Goal: Information Seeking & Learning: Learn about a topic

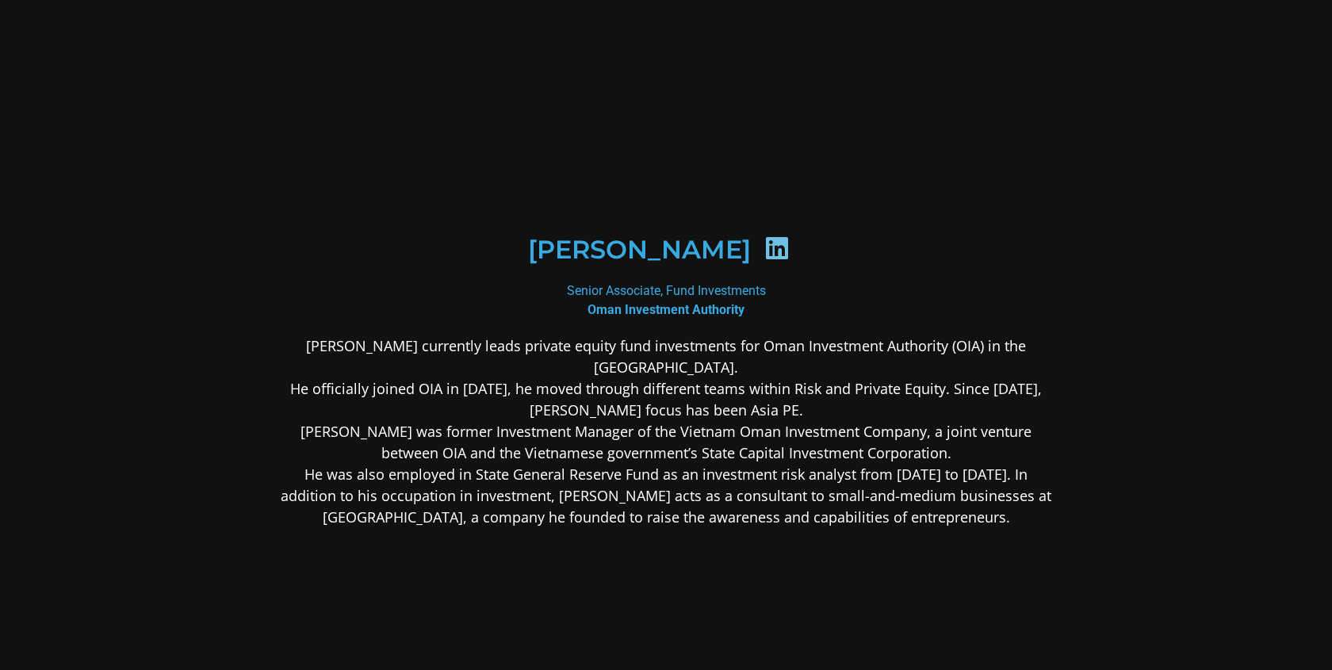
click at [721, 290] on div "[PERSON_NAME]" at bounding box center [666, 249] width 694 height 82
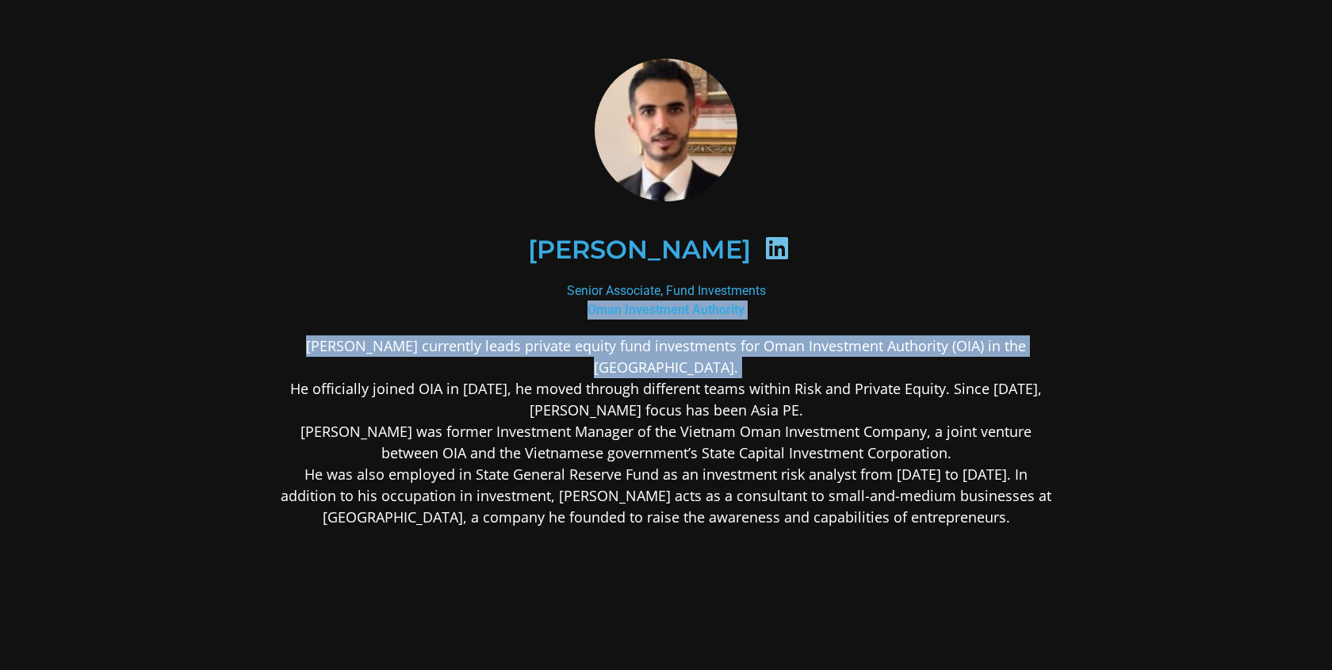
drag, startPoint x: 721, startPoint y: 307, endPoint x: 693, endPoint y: 369, distance: 67.8
click at [693, 369] on div "Mohamed Al Maani Senior Associate, Fund Investments Oman Investment Authority M…" at bounding box center [666, 419] width 771 height 720
click at [693, 369] on p "Mohamed Al Maani currently leads private equity fund investments for Oman Inves…" at bounding box center [666, 431] width 771 height 193
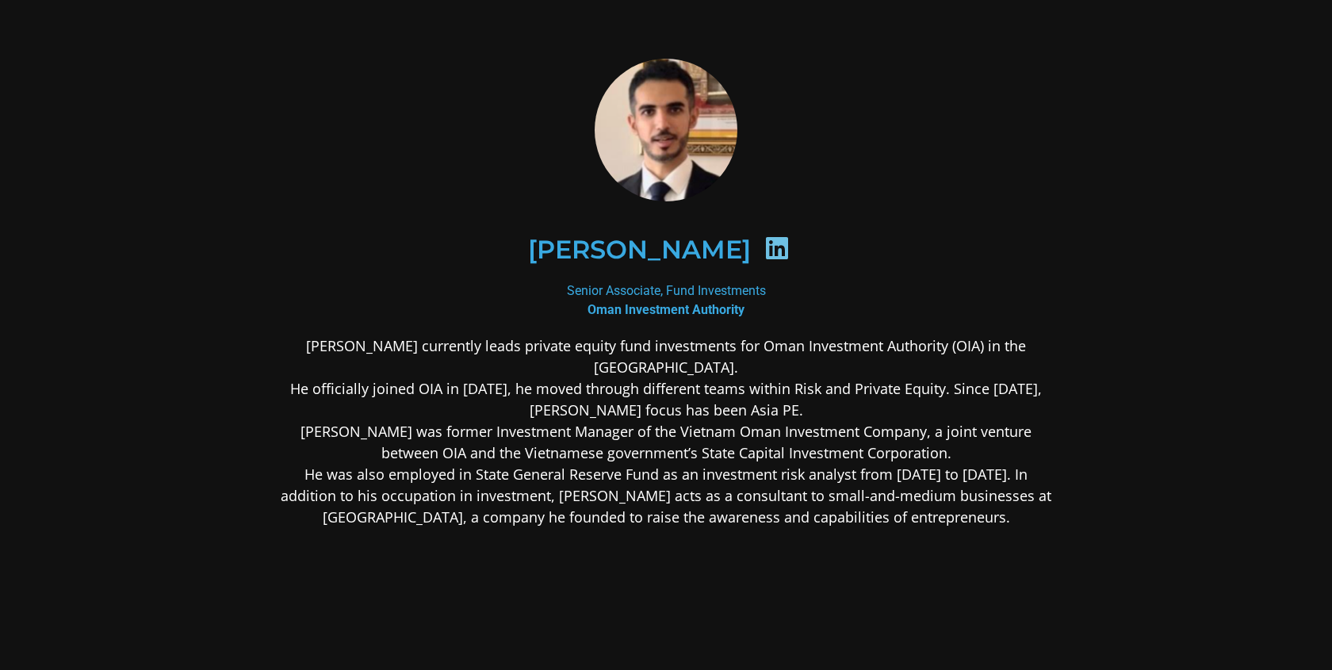
click at [693, 369] on p "Mohamed Al Maani currently leads private equity fund investments for Oman Inves…" at bounding box center [666, 431] width 771 height 193
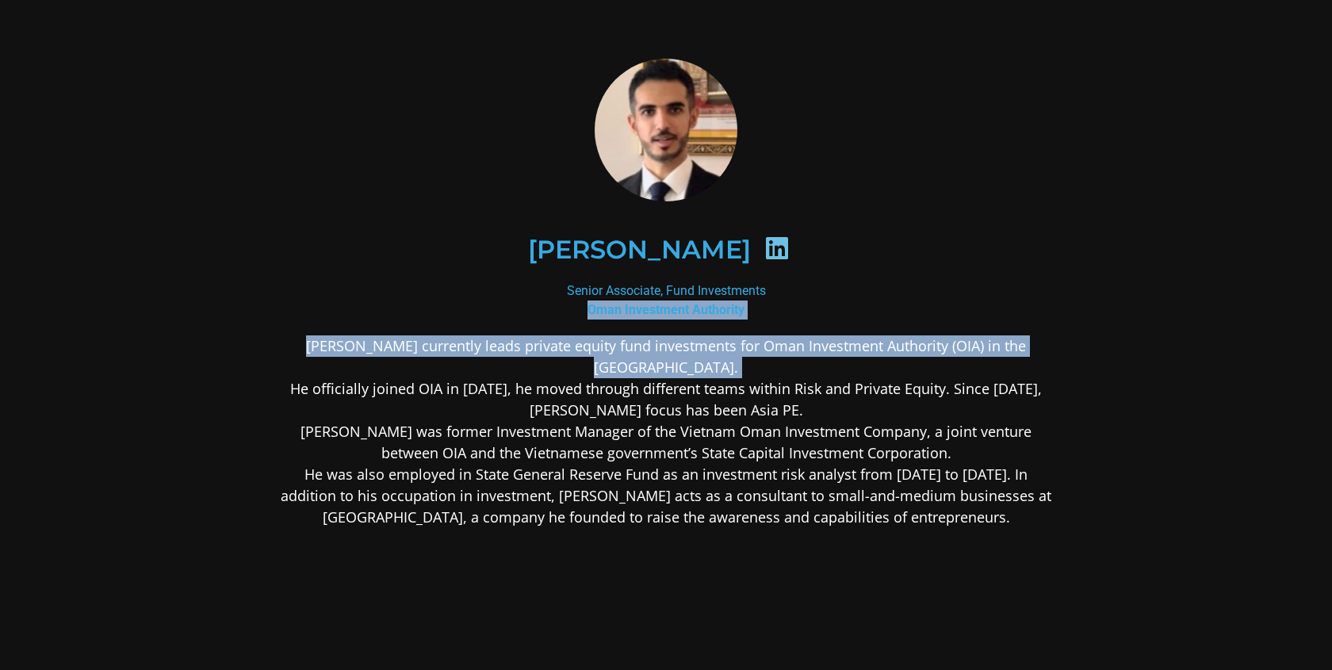
drag, startPoint x: 693, startPoint y: 369, endPoint x: 668, endPoint y: 311, distance: 62.9
click at [668, 311] on div "Mohamed Al Maani Senior Associate, Fund Investments Oman Investment Authority M…" at bounding box center [666, 419] width 771 height 720
click at [668, 311] on b "Oman Investment Authority" at bounding box center [665, 309] width 157 height 15
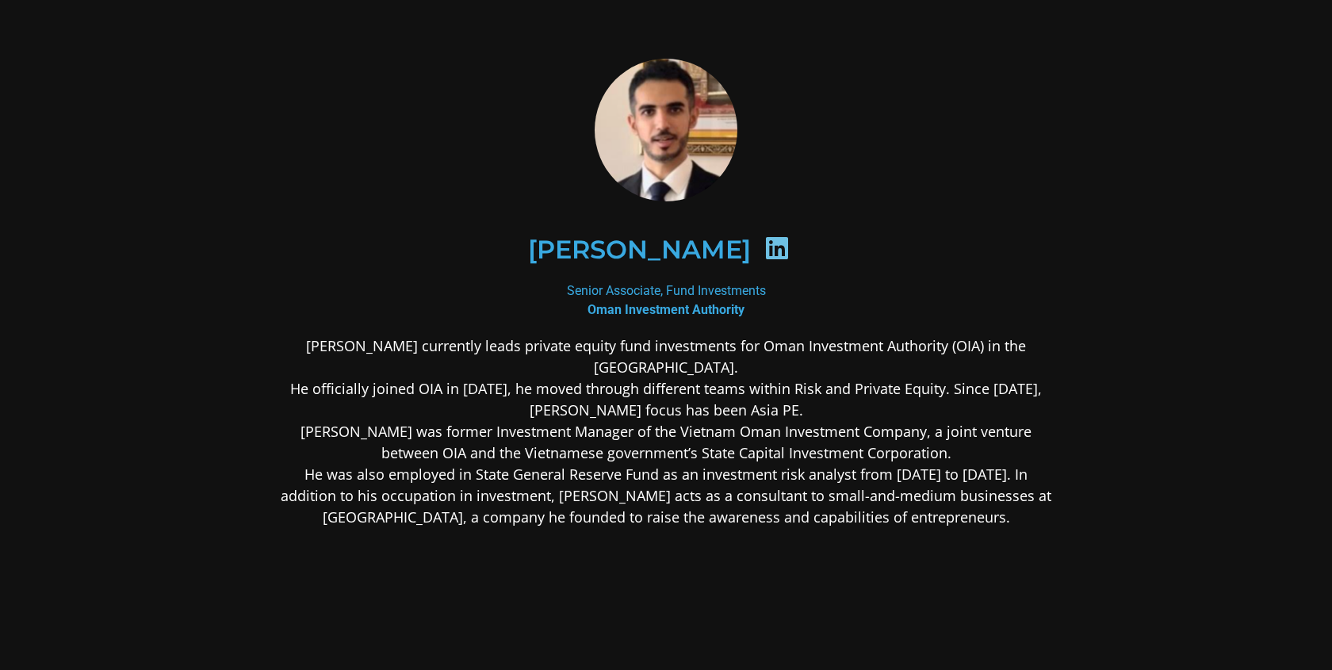
click at [668, 311] on b "Oman Investment Authority" at bounding box center [665, 309] width 157 height 15
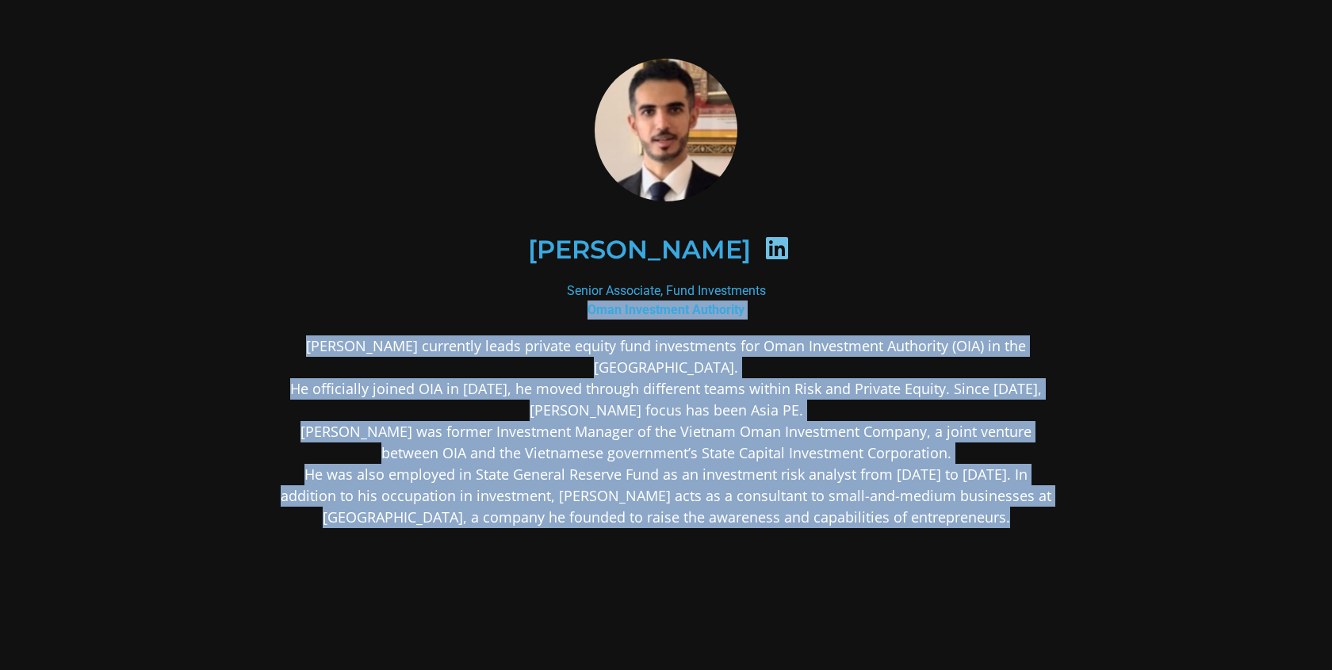
drag, startPoint x: 668, startPoint y: 311, endPoint x: 668, endPoint y: 559, distance: 248.1
click at [668, 560] on div "Mohamed Al Maani Senior Associate, Fund Investments Oman Investment Authority M…" at bounding box center [666, 419] width 771 height 720
click at [668, 559] on div "Mohamed Al Maani currently leads private equity fund investments for Oman Inves…" at bounding box center [666, 556] width 771 height 443
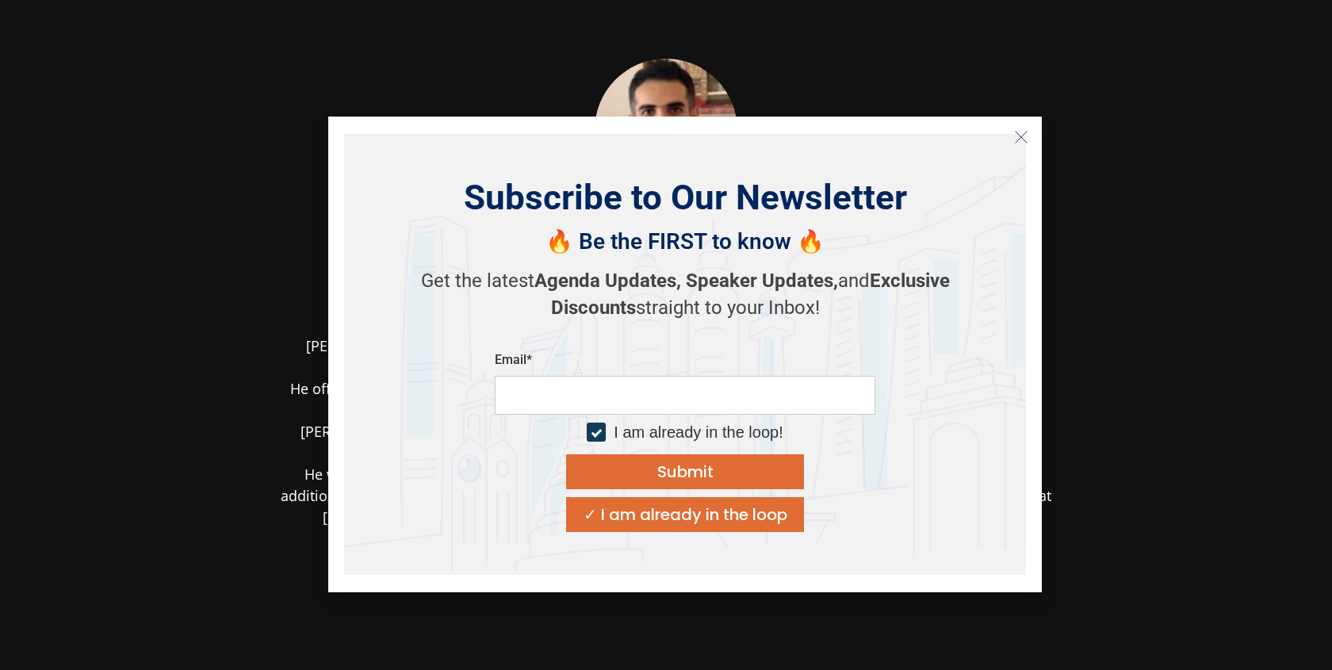
click at [1027, 140] on button "Close" at bounding box center [1020, 136] width 25 height 25
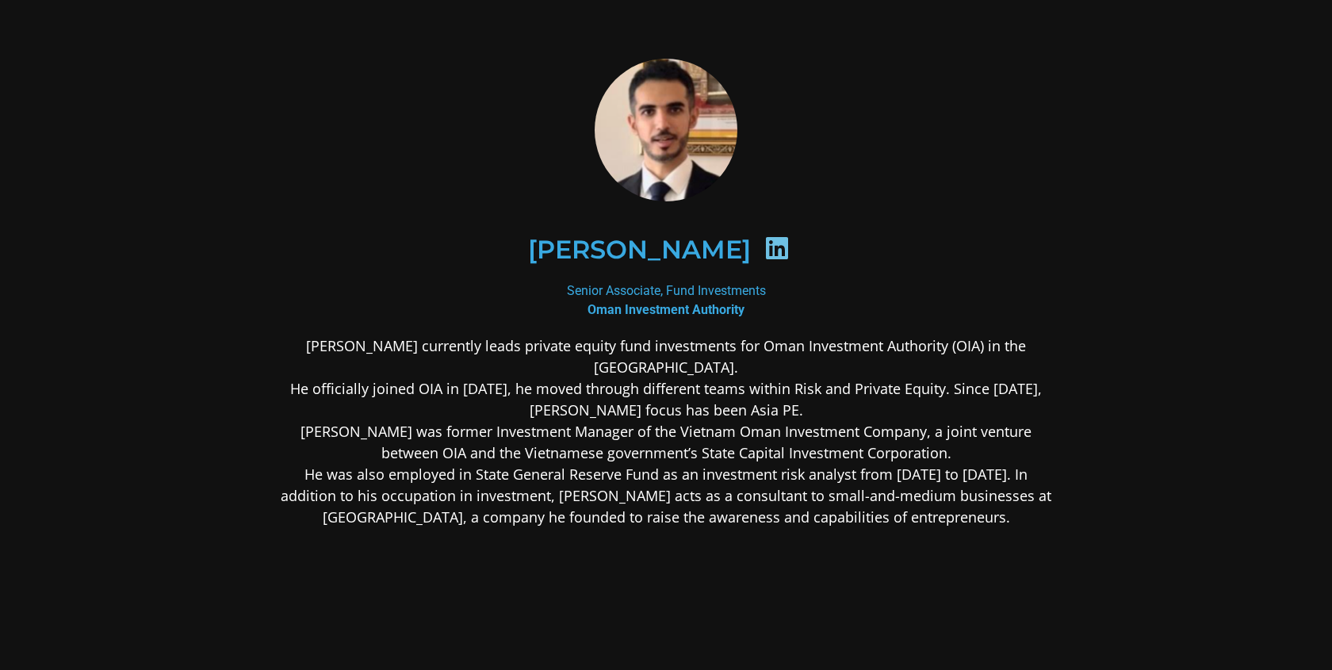
click at [804, 251] on div at bounding box center [777, 250] width 53 height 31
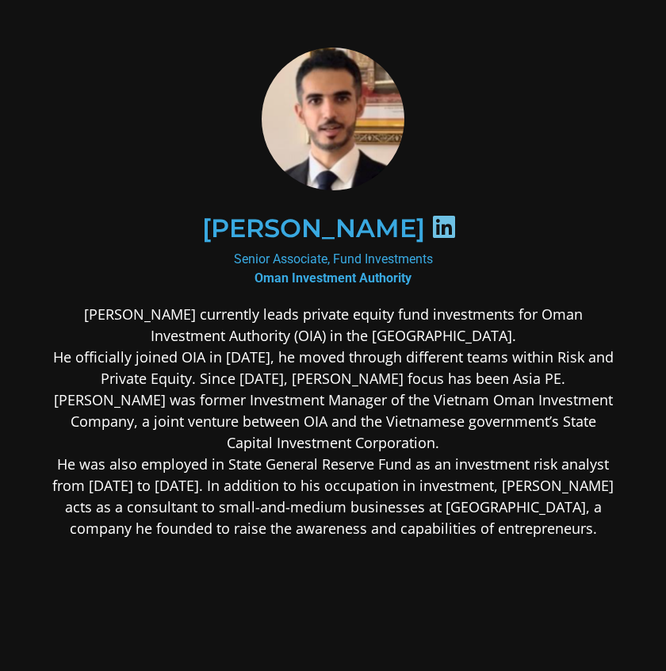
click at [350, 229] on h2 "[PERSON_NAME]" at bounding box center [313, 228] width 223 height 25
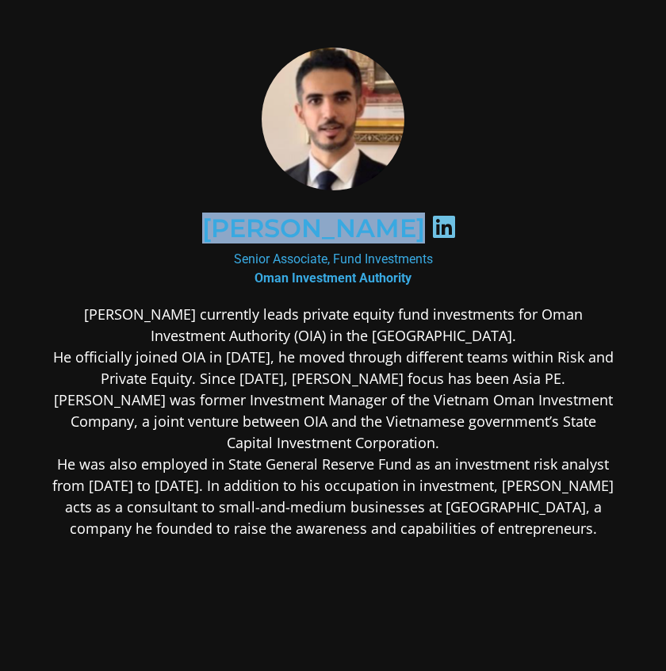
click at [350, 230] on h2 "[PERSON_NAME]" at bounding box center [313, 228] width 223 height 25
click at [394, 230] on h2 "[PERSON_NAME]" at bounding box center [313, 228] width 223 height 25
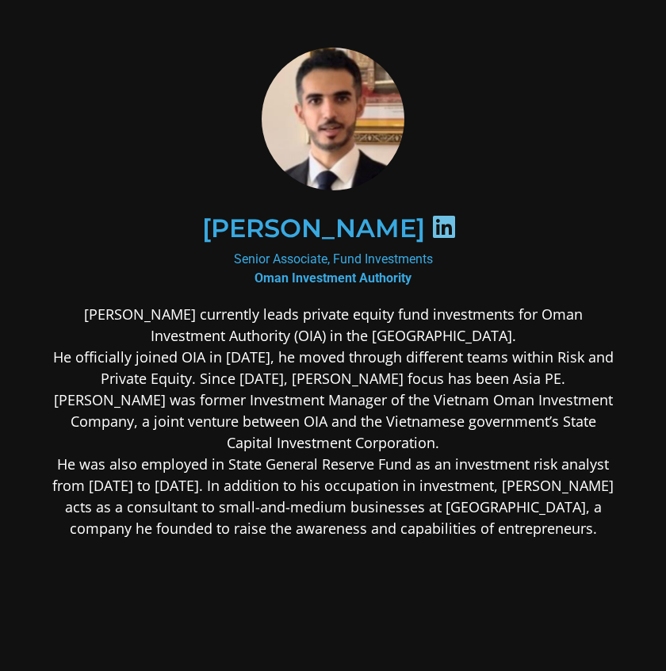
click at [457, 225] on icon at bounding box center [443, 226] width 25 height 25
click at [457, 224] on icon at bounding box center [443, 226] width 25 height 25
click at [457, 232] on icon at bounding box center [443, 226] width 25 height 25
click at [387, 231] on h2 "[PERSON_NAME]" at bounding box center [313, 228] width 223 height 25
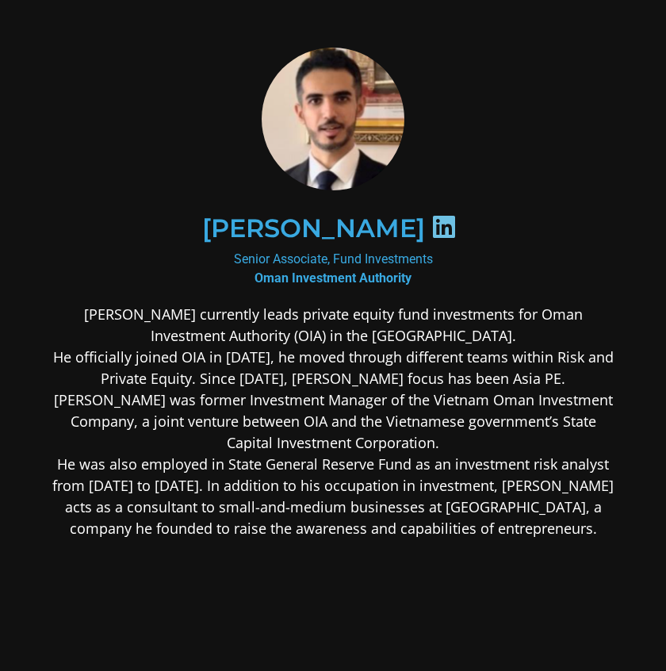
click at [387, 231] on h2 "[PERSON_NAME]" at bounding box center [313, 228] width 223 height 25
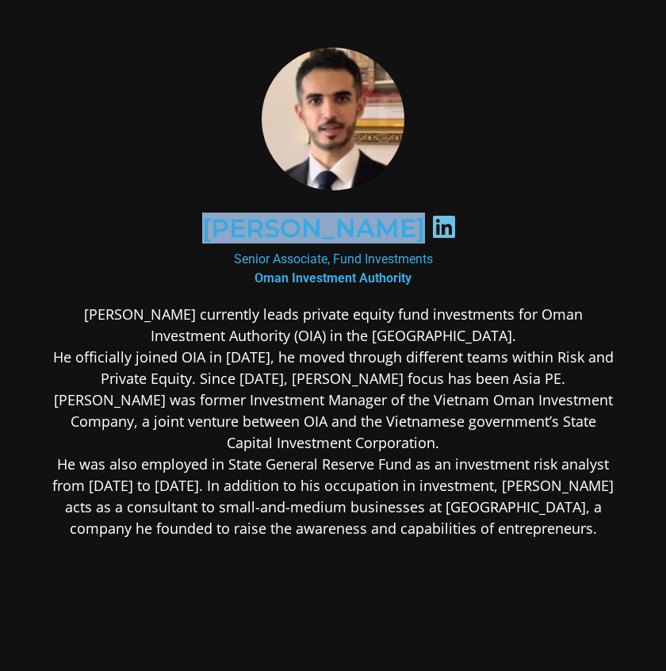
copy div "[PERSON_NAME]"
click at [423, 312] on p "Mohamed Al Maani currently leads private equity fund investments for Oman Inves…" at bounding box center [333, 421] width 571 height 235
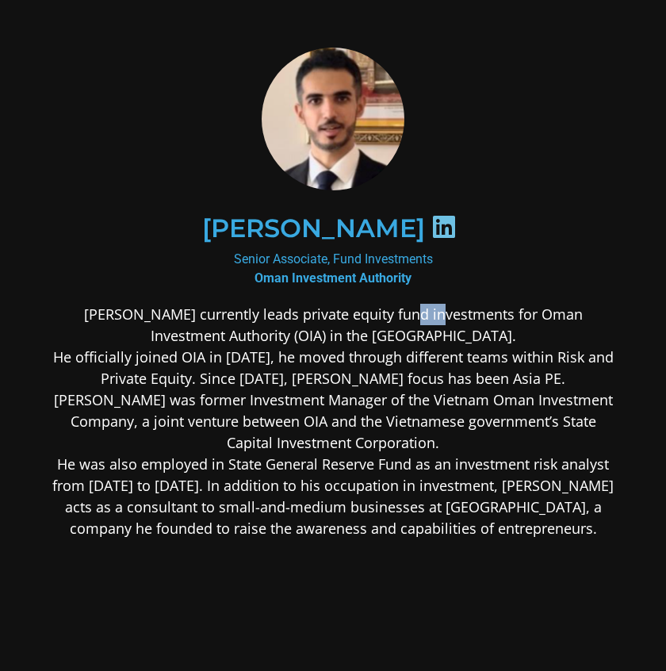
click at [423, 312] on p "Mohamed Al Maani currently leads private equity fund investments for Oman Inves…" at bounding box center [333, 421] width 571 height 235
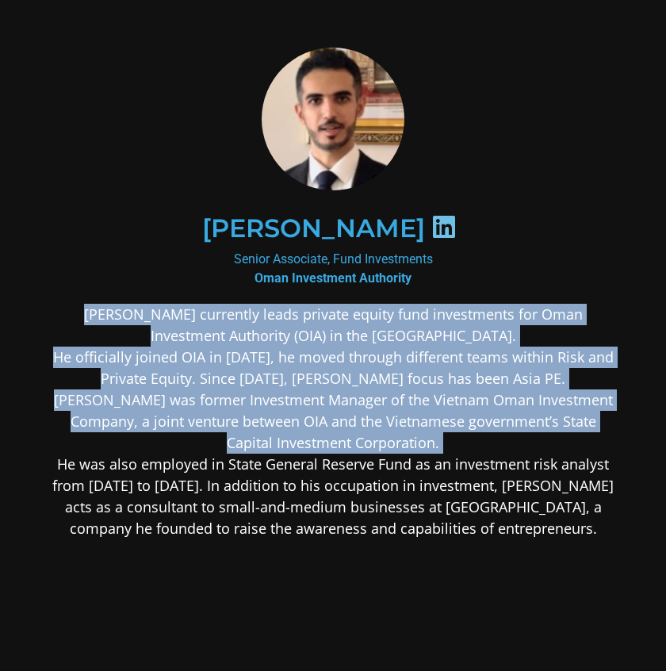
drag, startPoint x: 423, startPoint y: 312, endPoint x: 377, endPoint y: 449, distance: 144.2
click at [377, 449] on p "Mohamed Al Maani currently leads private equity fund investments for Oman Inves…" at bounding box center [333, 421] width 571 height 235
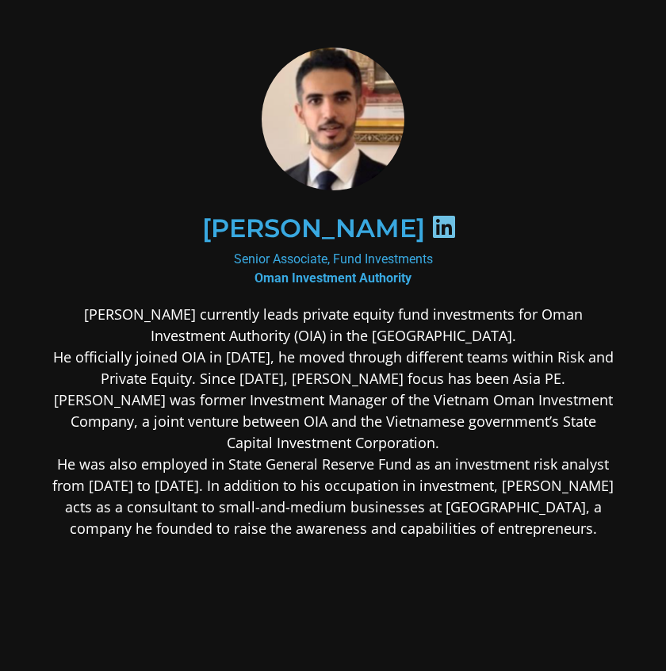
click at [536, 484] on p "Mohamed Al Maani currently leads private equity fund investments for Oman Inves…" at bounding box center [333, 421] width 571 height 235
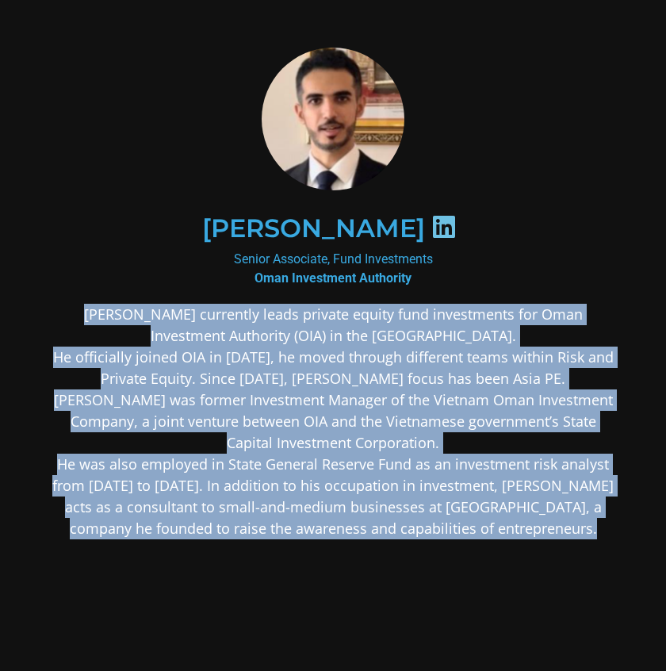
drag, startPoint x: 536, startPoint y: 484, endPoint x: 396, endPoint y: 329, distance: 208.8
click at [396, 328] on p "Mohamed Al Maani currently leads private equity fund investments for Oman Inves…" at bounding box center [333, 421] width 571 height 235
click at [396, 329] on p "Mohamed Al Maani currently leads private equity fund investments for Oman Inves…" at bounding box center [333, 421] width 571 height 235
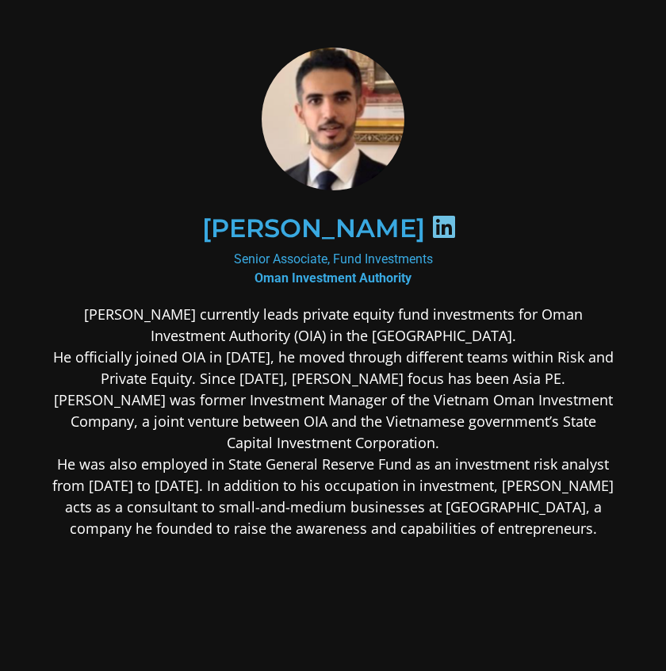
click at [396, 329] on p "Mohamed Al Maani currently leads private equity fund investments for Oman Inves…" at bounding box center [333, 421] width 571 height 235
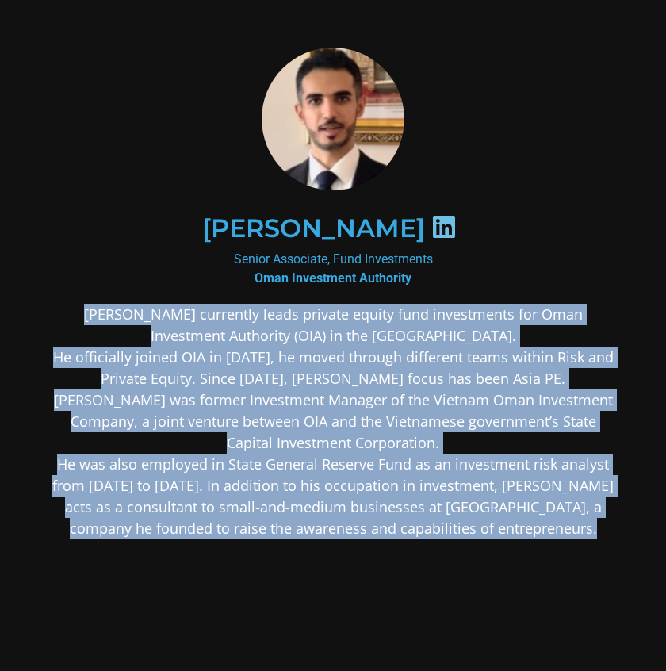
drag, startPoint x: 396, startPoint y: 329, endPoint x: 395, endPoint y: 507, distance: 177.6
click at [395, 507] on p "Mohamed Al Maani currently leads private equity fund investments for Oman Inves…" at bounding box center [333, 421] width 571 height 235
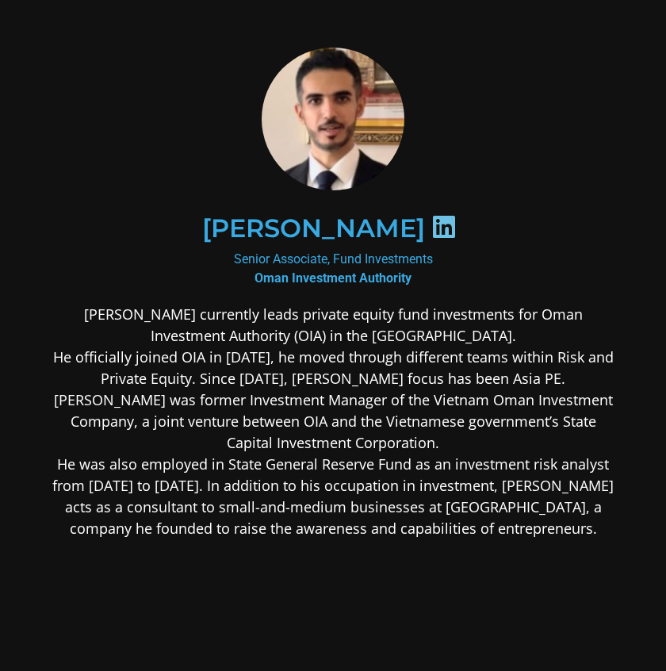
click at [255, 383] on p "Mohamed Al Maani currently leads private equity fund investments for Oman Inves…" at bounding box center [333, 421] width 571 height 235
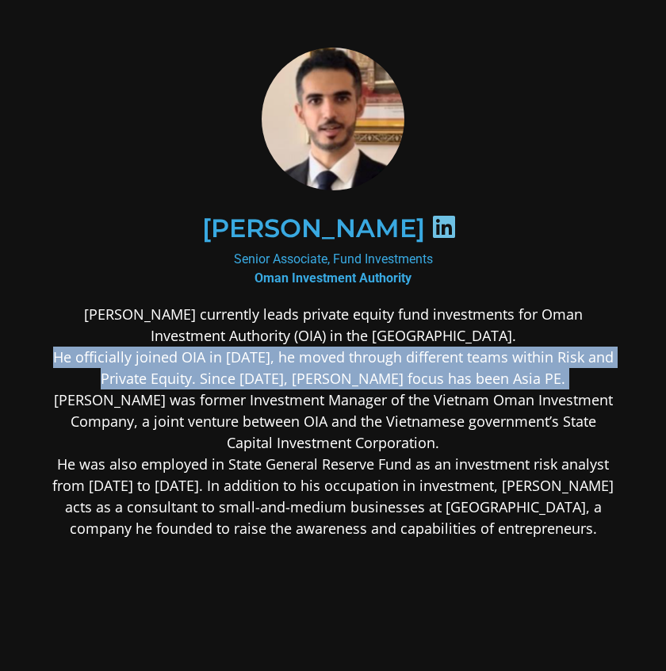
drag, startPoint x: 255, startPoint y: 383, endPoint x: 251, endPoint y: 326, distance: 57.2
click at [251, 326] on p "Mohamed Al Maani currently leads private equity fund investments for Oman Inves…" at bounding box center [333, 421] width 571 height 235
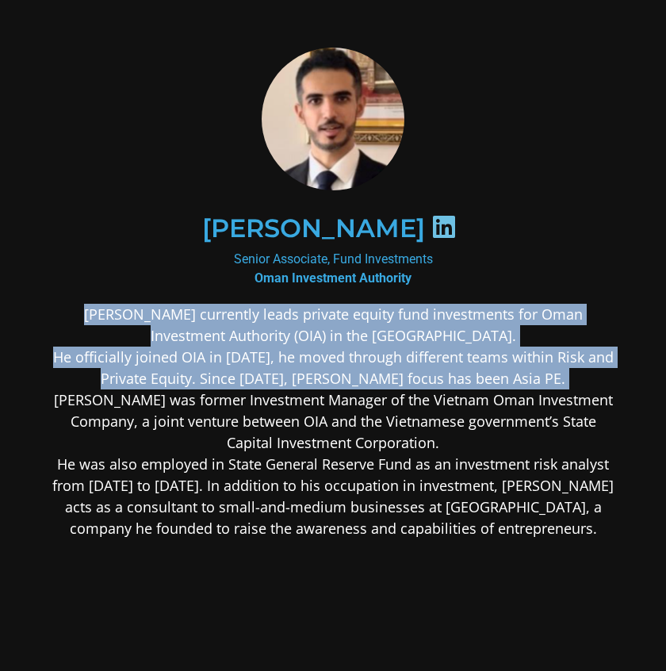
click at [251, 326] on p "Mohamed Al Maani currently leads private equity fund investments for Oman Inves…" at bounding box center [333, 421] width 571 height 235
